Goal: Transaction & Acquisition: Purchase product/service

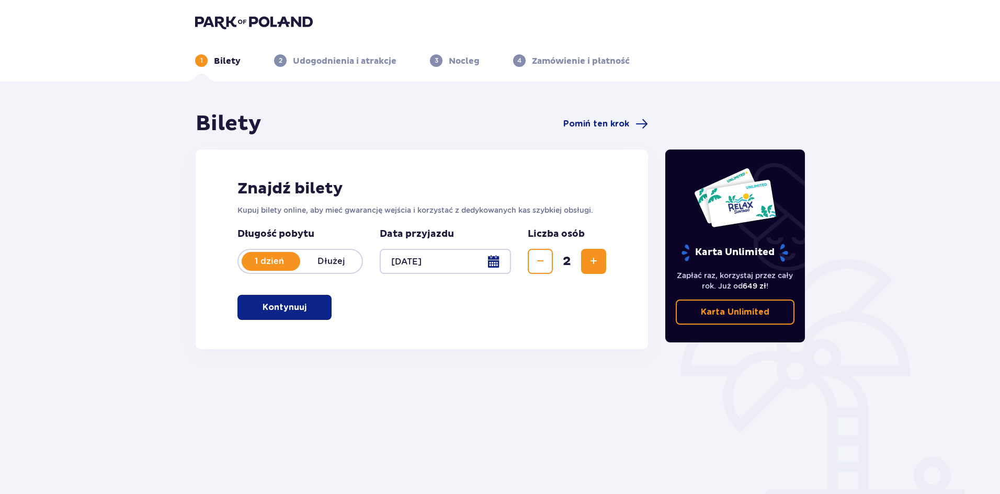
click at [286, 307] on p "Kontynuuj" at bounding box center [285, 308] width 44 height 12
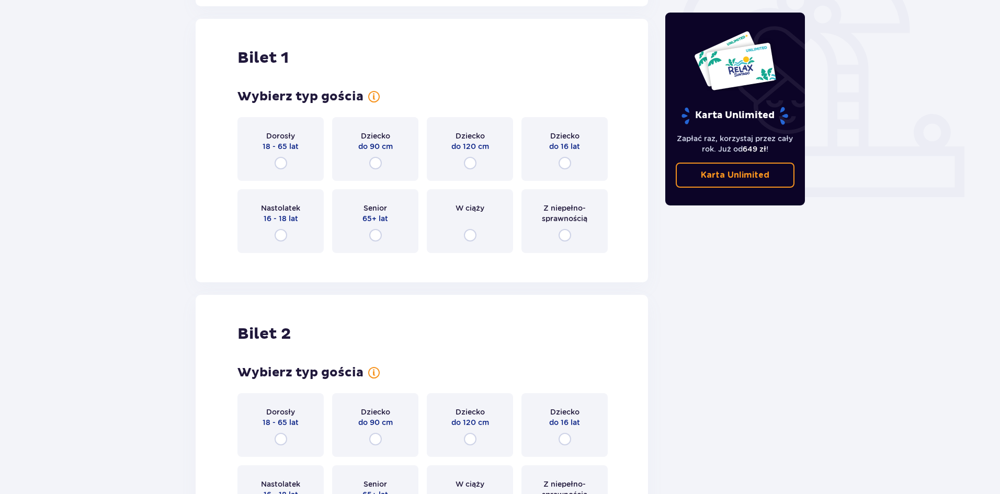
scroll to position [350, 0]
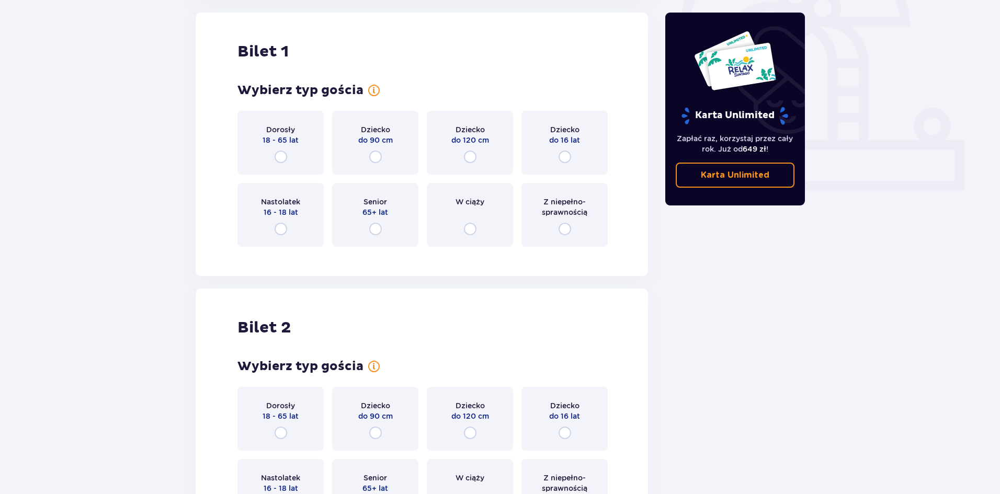
click at [283, 159] on input "radio" at bounding box center [281, 157] width 13 height 13
radio input "true"
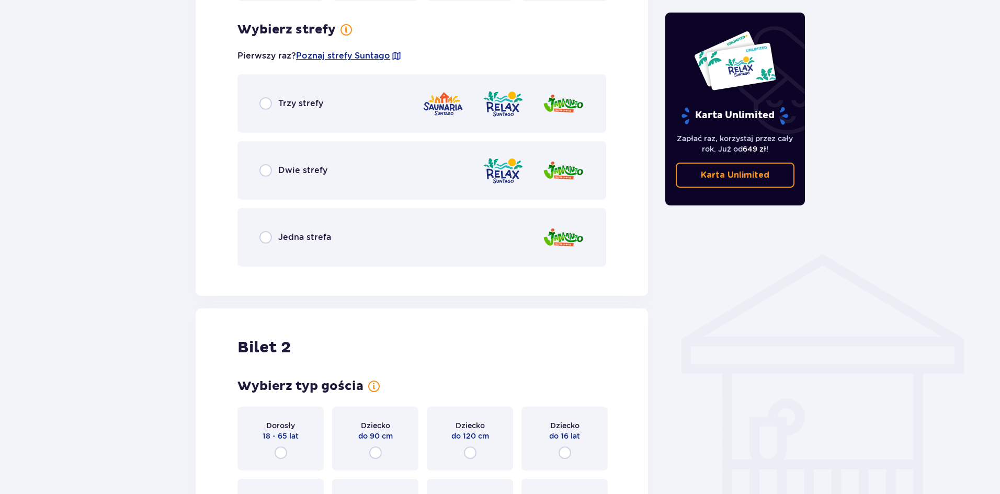
scroll to position [605, 0]
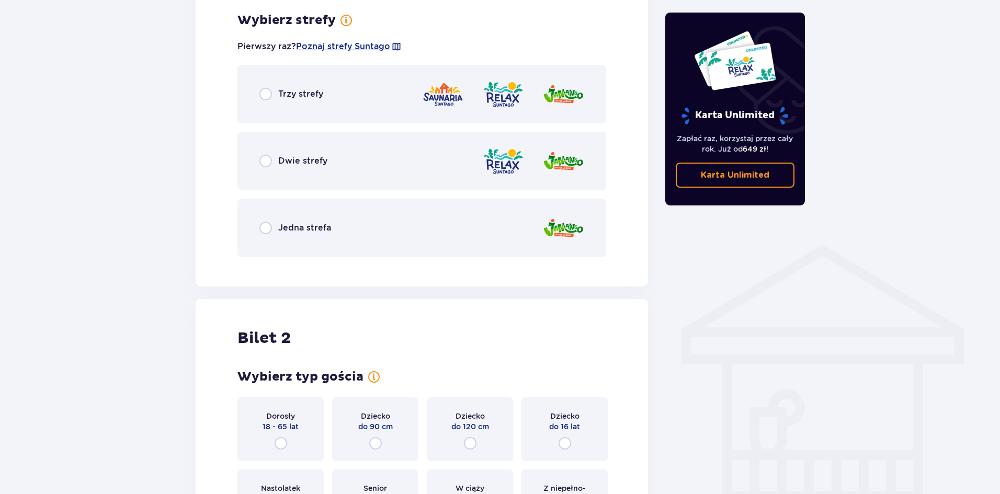
click at [265, 94] on input "radio" at bounding box center [266, 94] width 13 height 13
radio input "true"
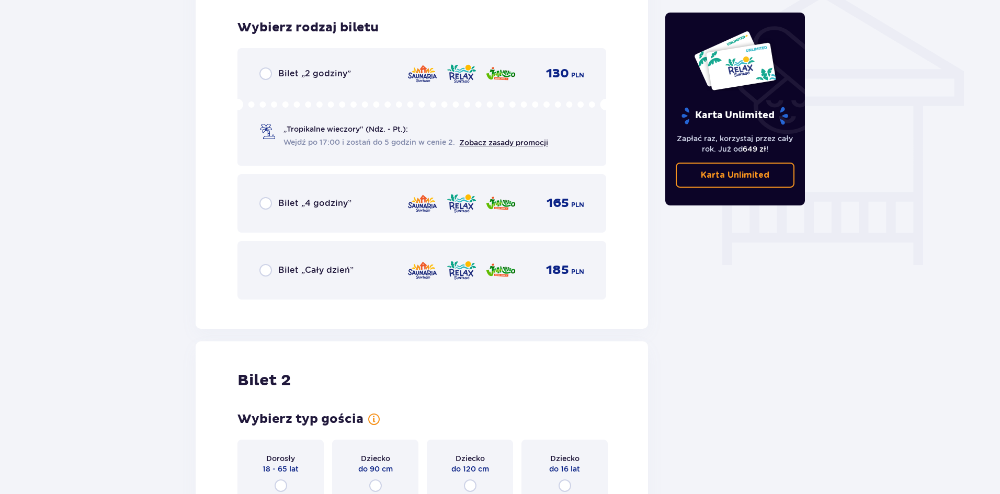
scroll to position [871, 0]
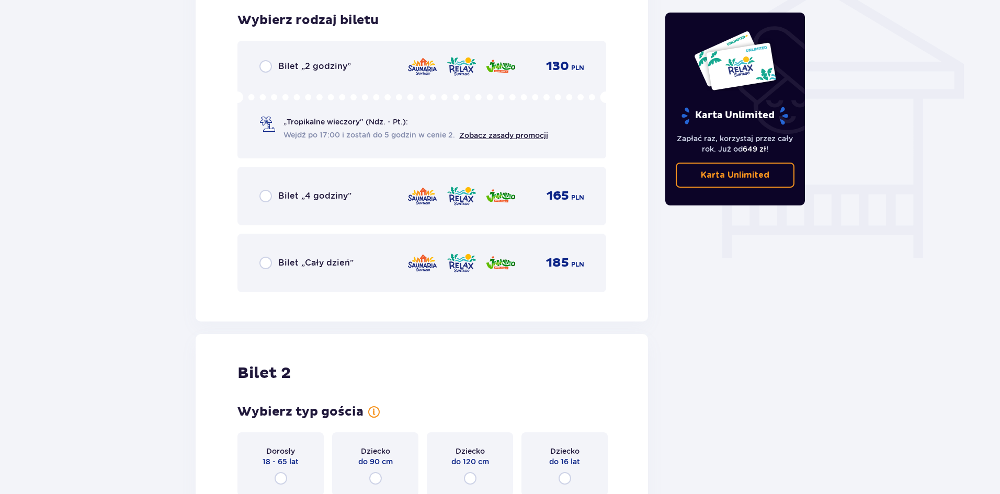
click at [264, 264] on input "radio" at bounding box center [266, 263] width 13 height 13
radio input "true"
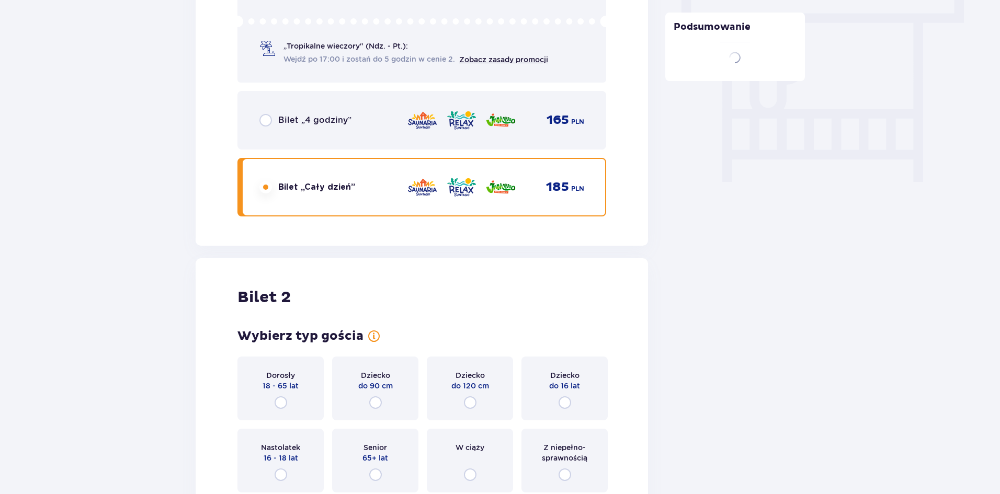
scroll to position [1087, 0]
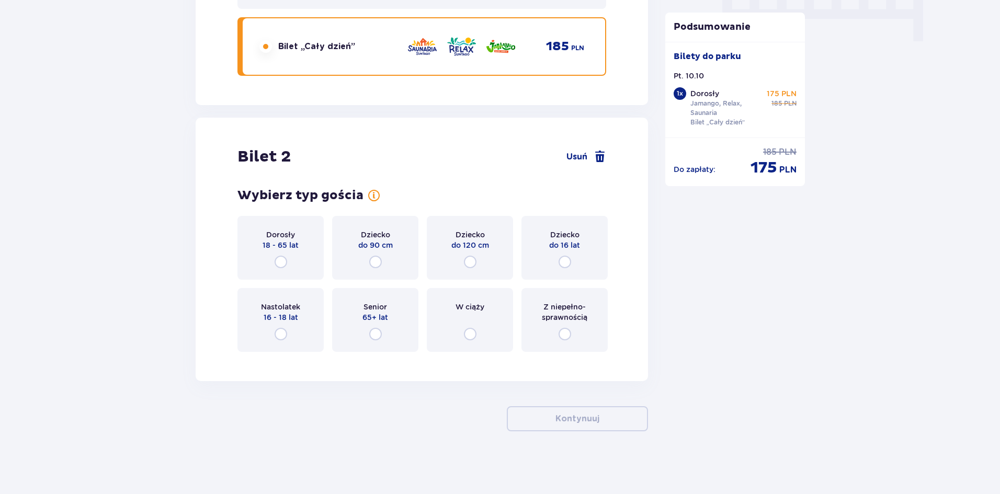
click at [282, 260] on input "radio" at bounding box center [281, 262] width 13 height 13
radio input "true"
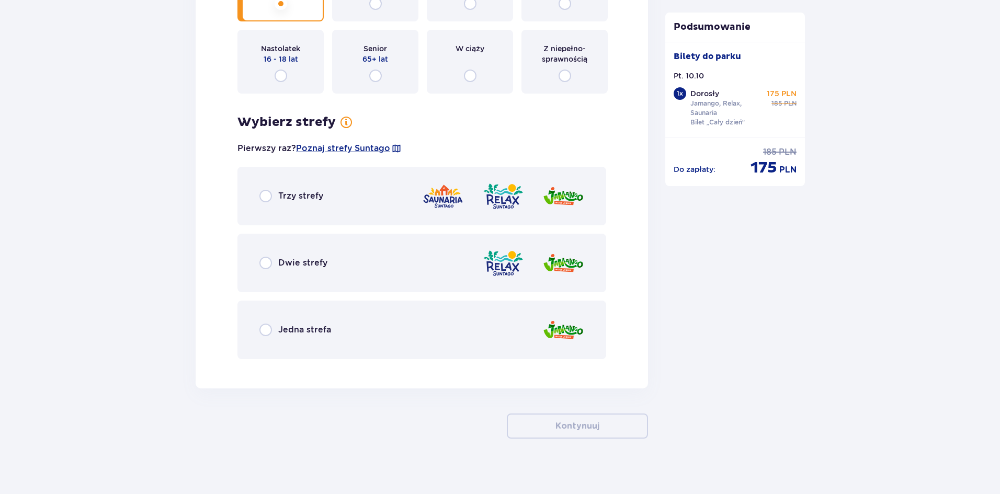
scroll to position [1353, 0]
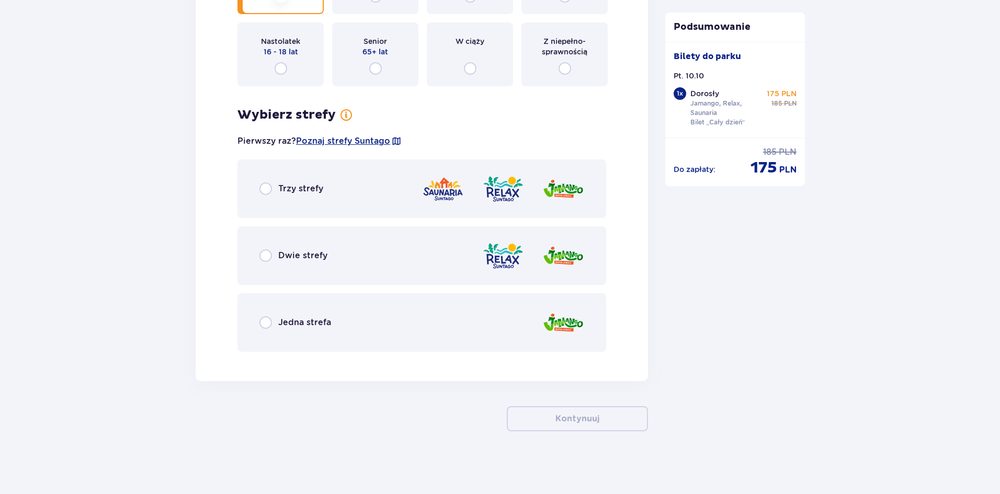
click at [268, 193] on input "radio" at bounding box center [266, 189] width 13 height 13
radio input "true"
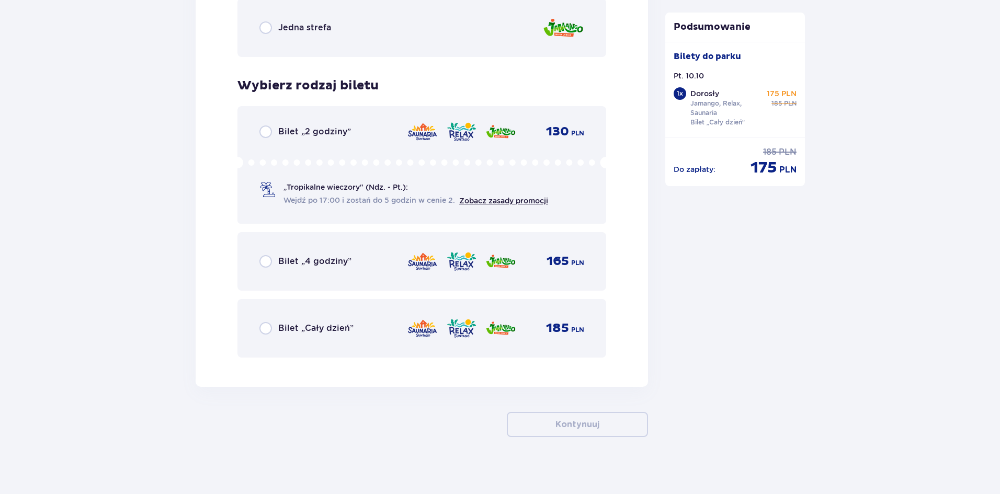
scroll to position [1654, 0]
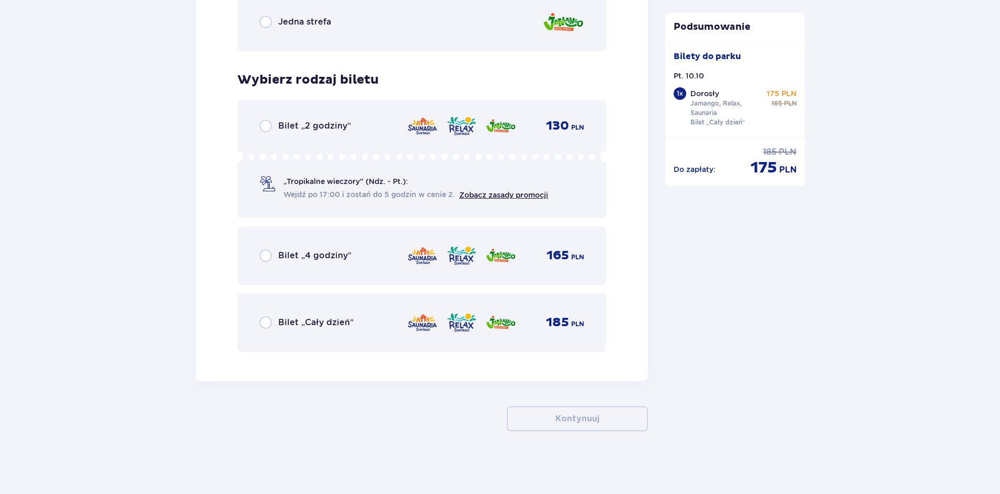
click at [266, 322] on input "radio" at bounding box center [266, 323] width 13 height 13
radio input "true"
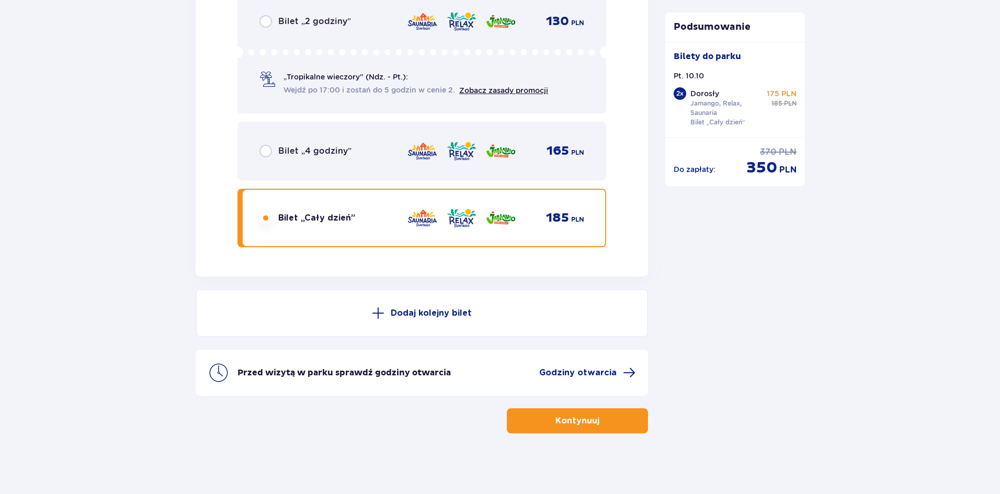
scroll to position [1761, 0]
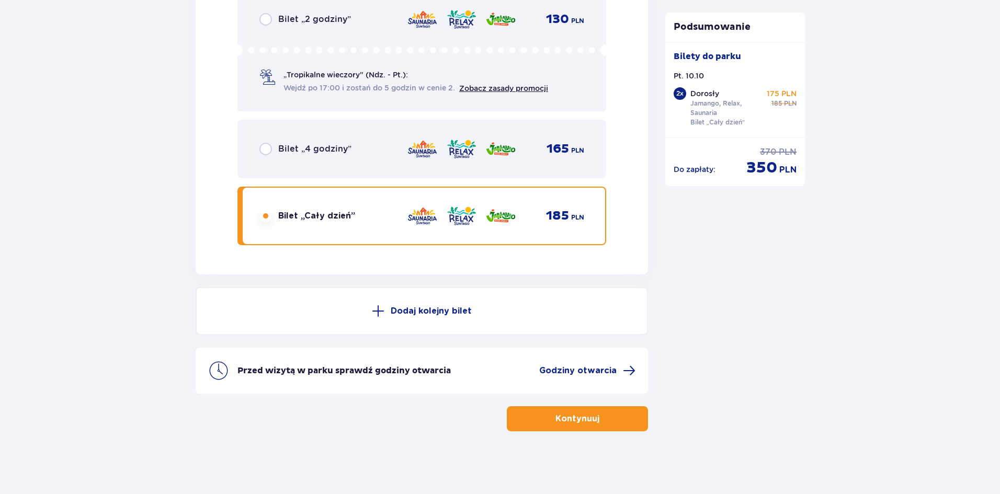
click at [571, 417] on p "Kontynuuj" at bounding box center [578, 419] width 44 height 12
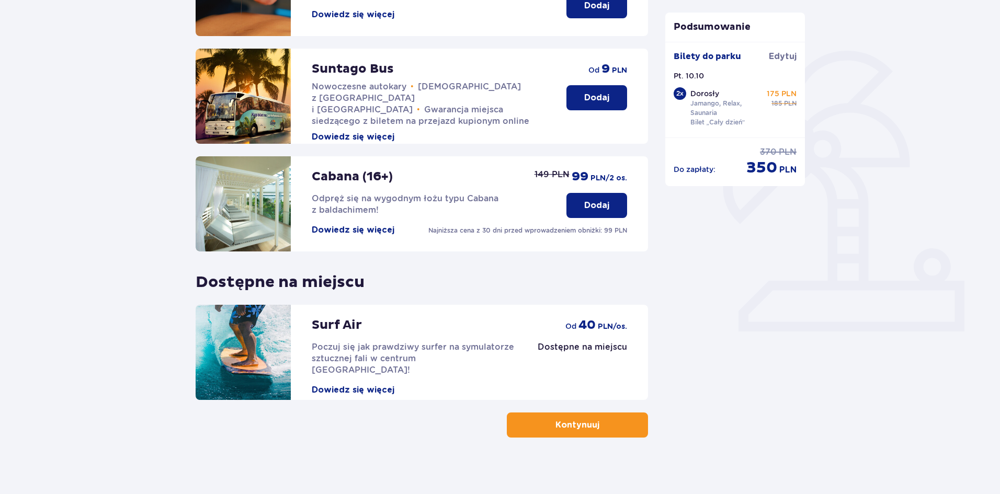
scroll to position [215, 0]
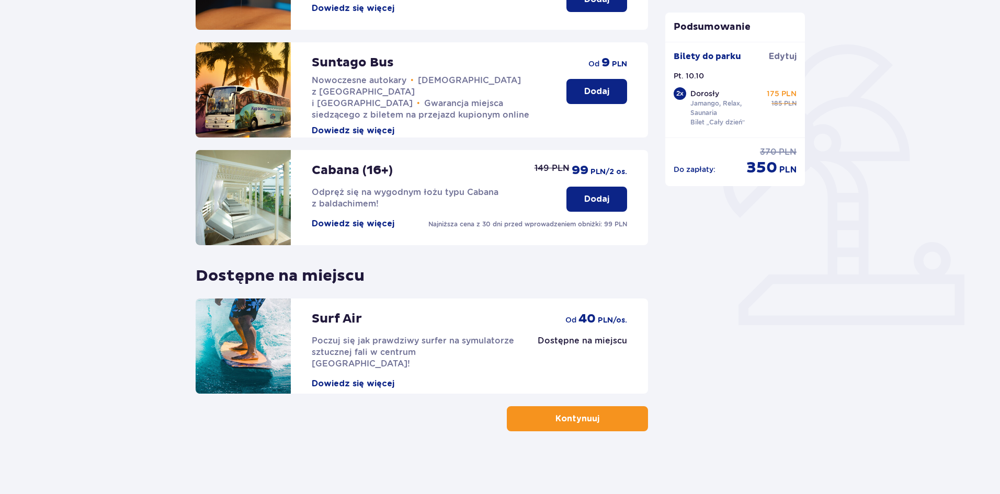
click at [586, 421] on p "Kontynuuj" at bounding box center [578, 419] width 44 height 12
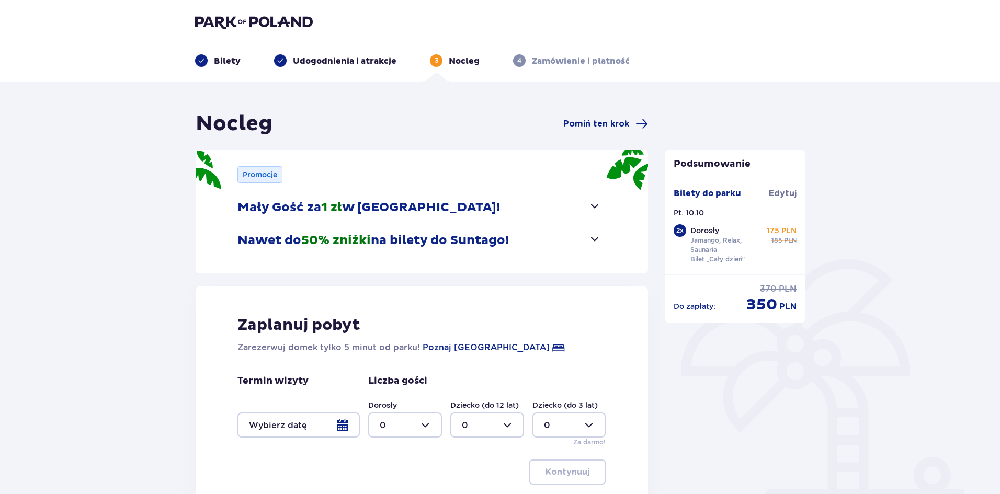
click at [589, 208] on span "button" at bounding box center [595, 206] width 13 height 13
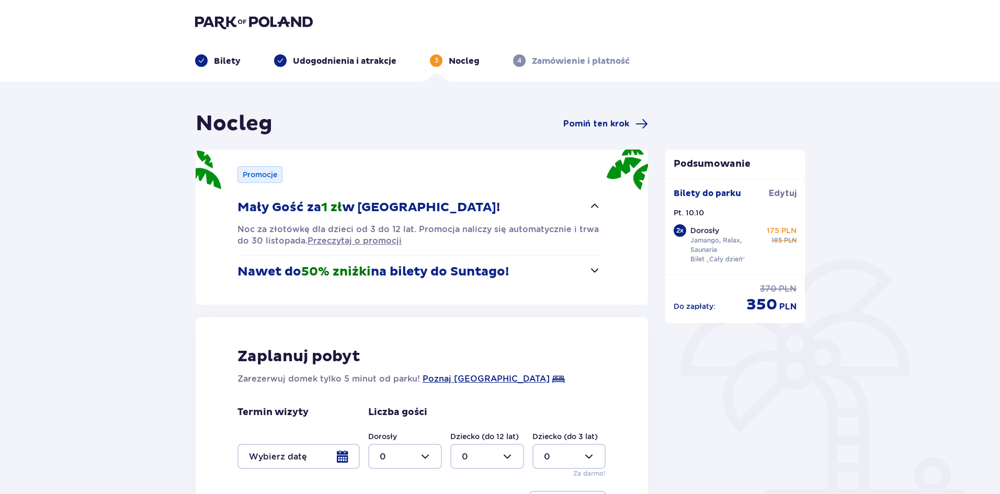
click at [585, 269] on button "Nawet do 50% zniżki na bilety do Suntago!" at bounding box center [420, 272] width 364 height 32
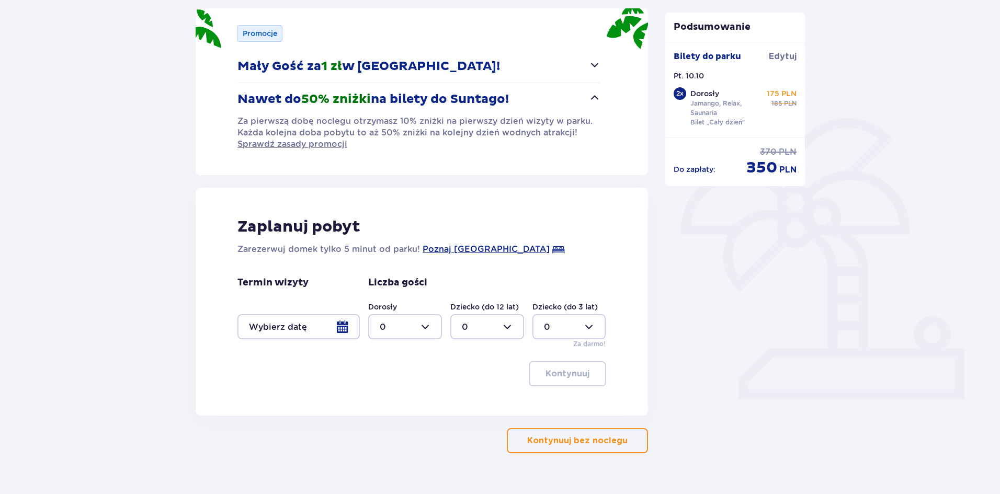
scroll to position [163, 0]
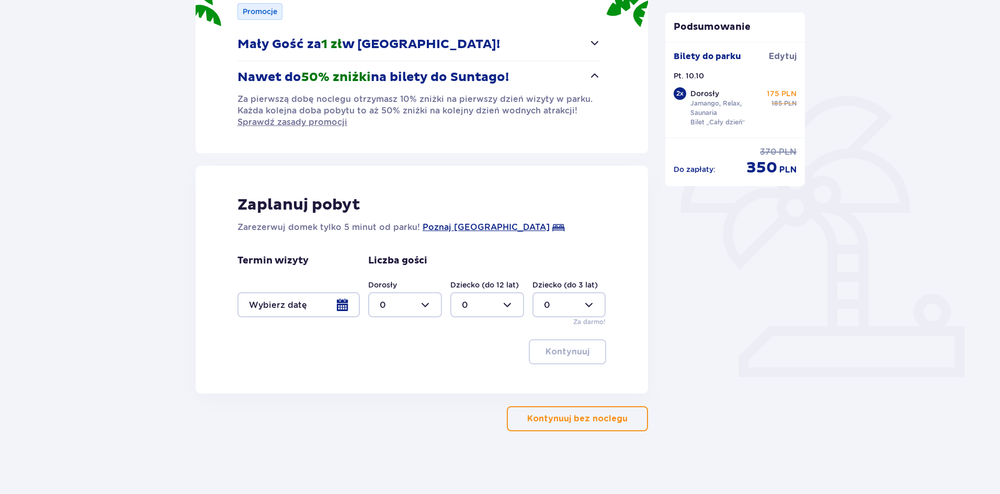
click at [594, 423] on p "Kontynuuj bez noclegu" at bounding box center [577, 419] width 100 height 12
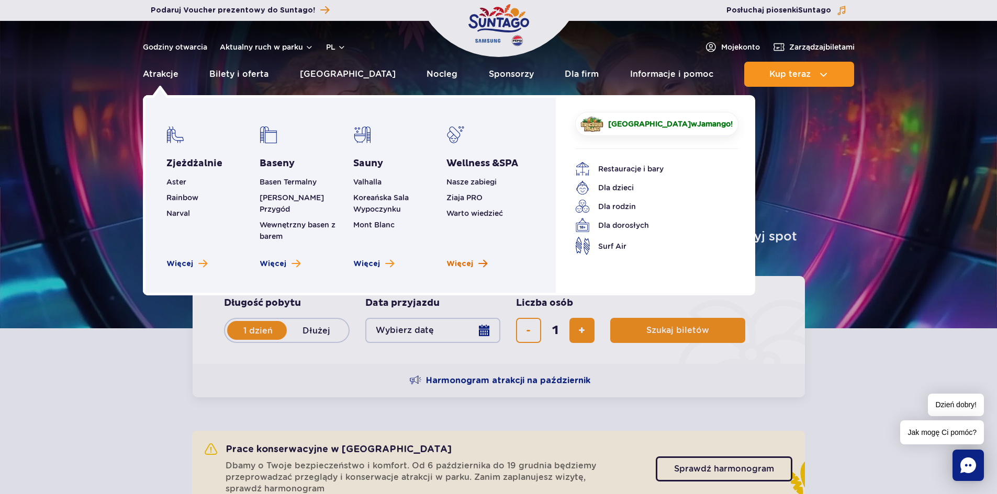
click at [460, 259] on span "Więcej" at bounding box center [459, 264] width 27 height 10
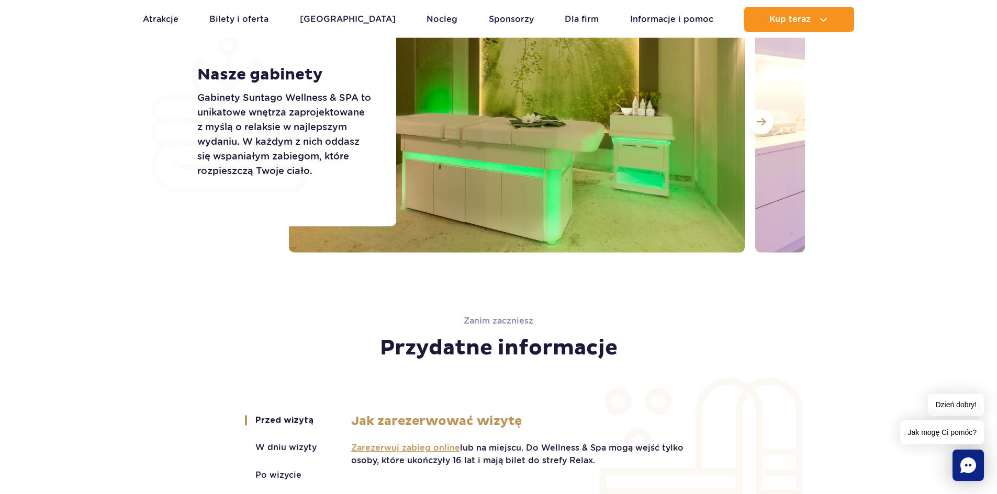
scroll to position [1936, 0]
